Goal: Task Accomplishment & Management: Use online tool/utility

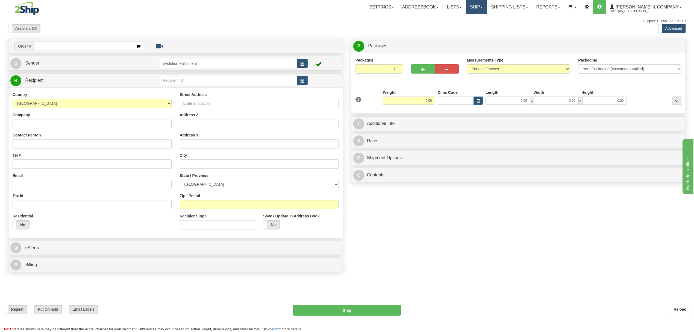
click at [487, 6] on link "Ship" at bounding box center [476, 7] width 21 height 14
click at [481, 28] on span "OnHold / Order Queue" at bounding box center [462, 26] width 39 height 4
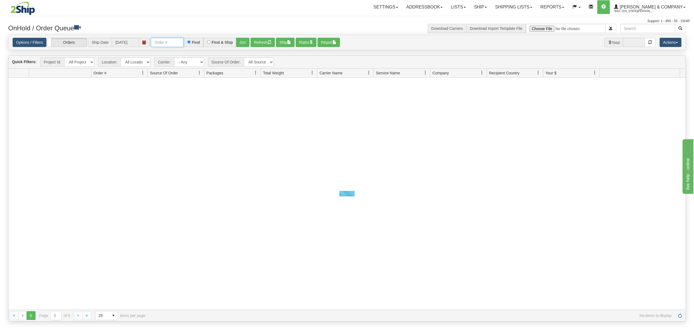
click at [181, 41] on input "text" at bounding box center [167, 42] width 33 height 9
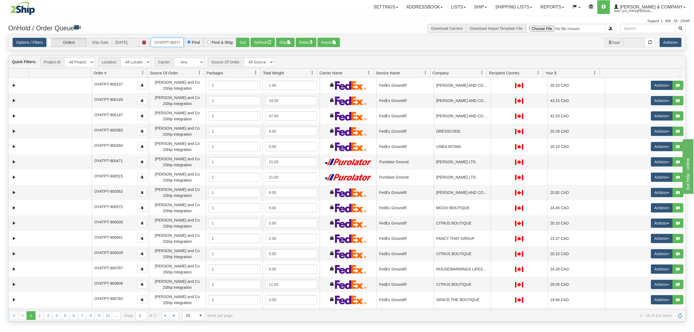
type input "OYATPT-902741"
click at [239, 43] on button "Go!" at bounding box center [242, 42] width 13 height 9
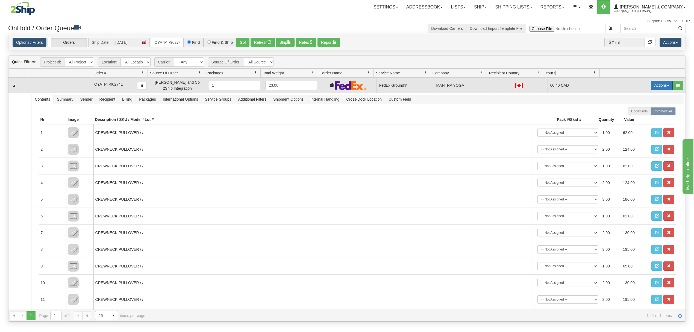
click at [652, 88] on button "Actions" at bounding box center [662, 85] width 22 height 9
click at [641, 118] on link "Ship" at bounding box center [651, 116] width 44 height 7
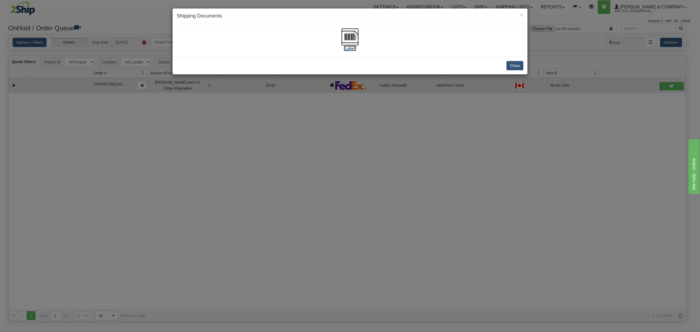
click at [350, 36] on img at bounding box center [349, 36] width 17 height 17
